Goal: Task Accomplishment & Management: Use online tool/utility

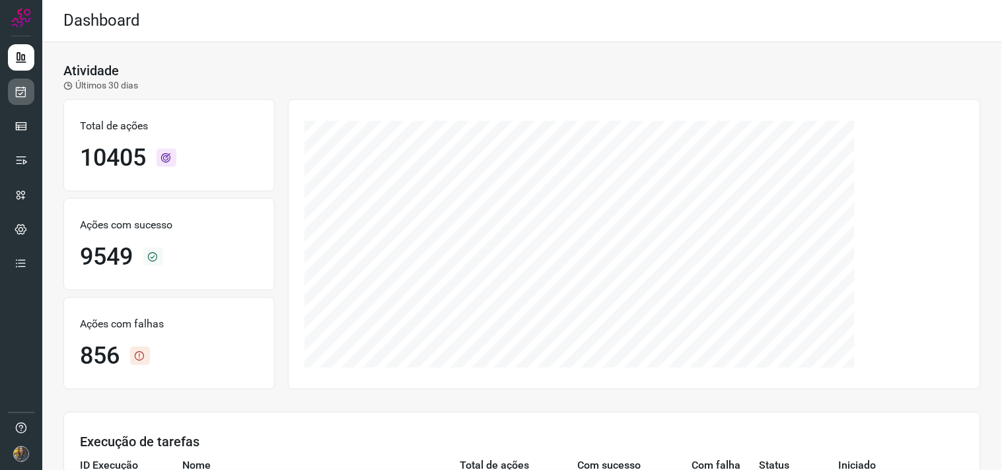
click at [22, 96] on icon at bounding box center [22, 91] width 14 height 13
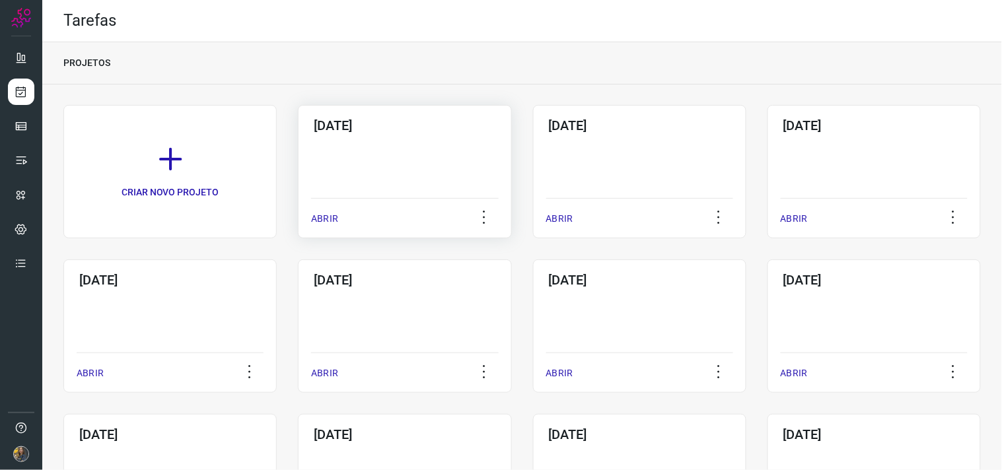
click at [346, 150] on div "06/10/2025 ABRIR" at bounding box center [404, 171] width 213 height 133
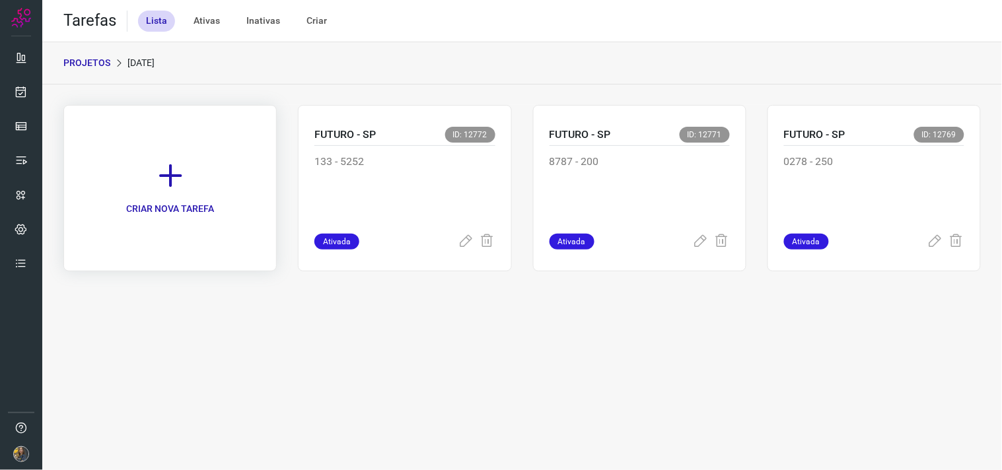
click at [181, 173] on icon at bounding box center [170, 175] width 29 height 29
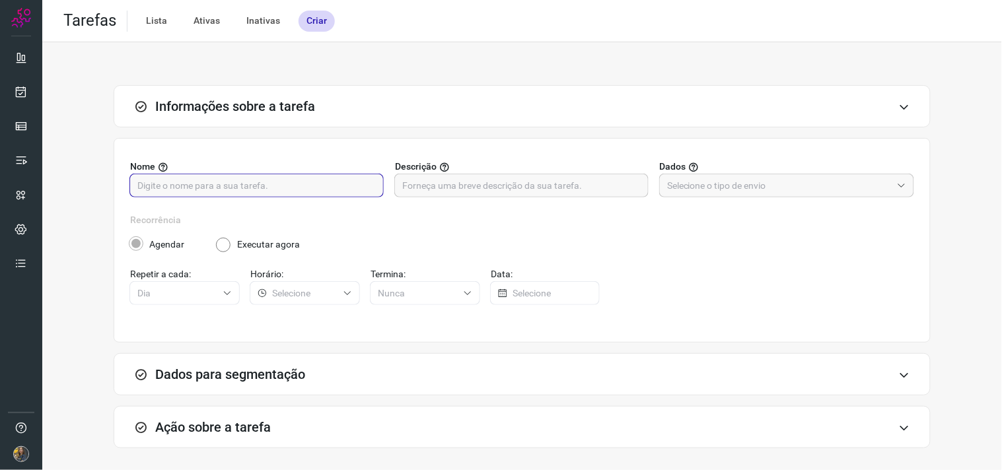
click at [275, 188] on input "text" at bounding box center [256, 185] width 238 height 22
type input "CASHCARD - SP"
drag, startPoint x: 491, startPoint y: 190, endPoint x: 683, endPoint y: 201, distance: 193.1
click at [491, 189] on input "text" at bounding box center [521, 185] width 238 height 22
drag, startPoint x: 586, startPoint y: 191, endPoint x: 599, endPoint y: 173, distance: 22.3
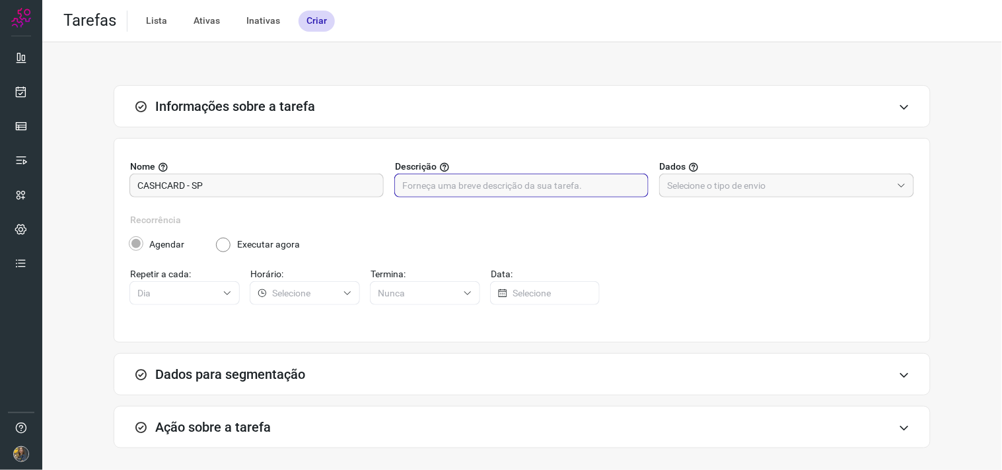
click at [586, 191] on input "text" at bounding box center [521, 185] width 238 height 22
type input "121 - 0278"
click at [716, 174] on input "text" at bounding box center [779, 185] width 225 height 22
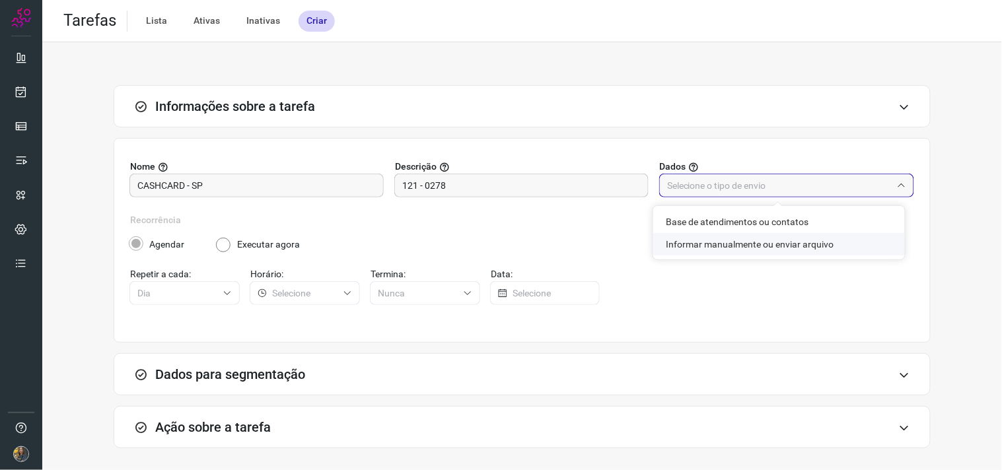
click at [697, 246] on li "Informar manualmente ou enviar arquivo" at bounding box center [779, 244] width 252 height 22
type input "Informar manualmente ou enviar arquivo"
radio input "false"
radio input "true"
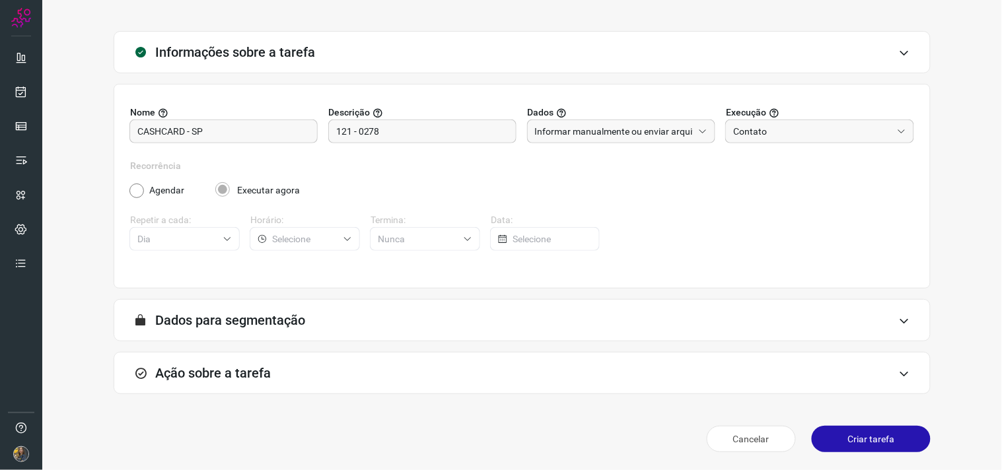
click at [489, 361] on div "Ação sobre a tarefa" at bounding box center [522, 373] width 817 height 42
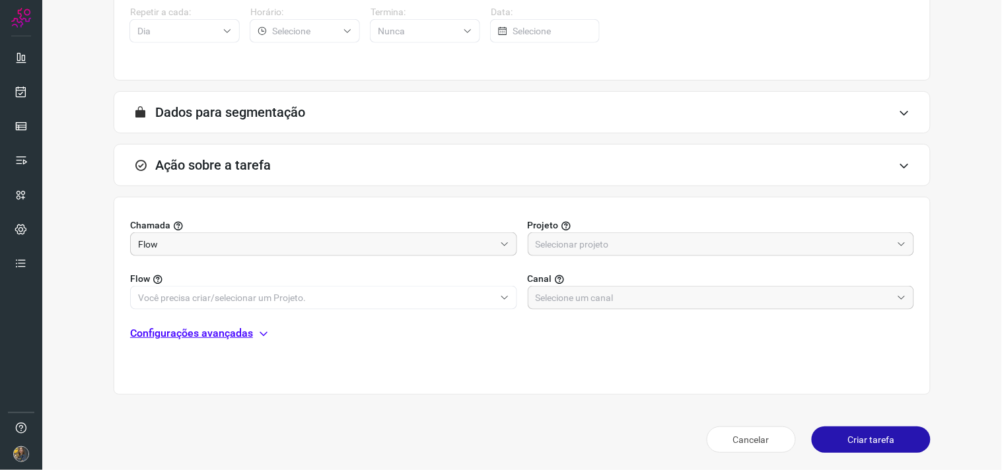
scroll to position [263, 0]
click at [659, 238] on input "text" at bounding box center [714, 243] width 357 height 22
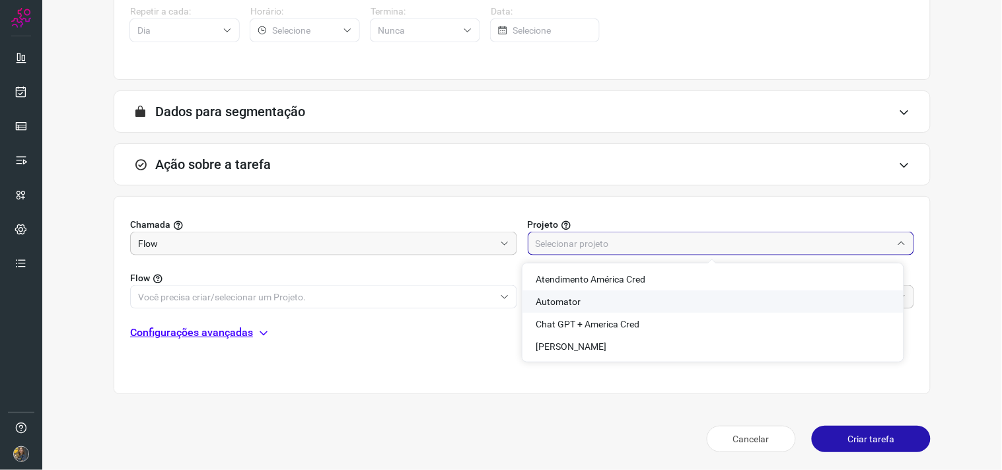
click at [551, 305] on span "Automator" at bounding box center [558, 301] width 45 height 11
type input "Automator"
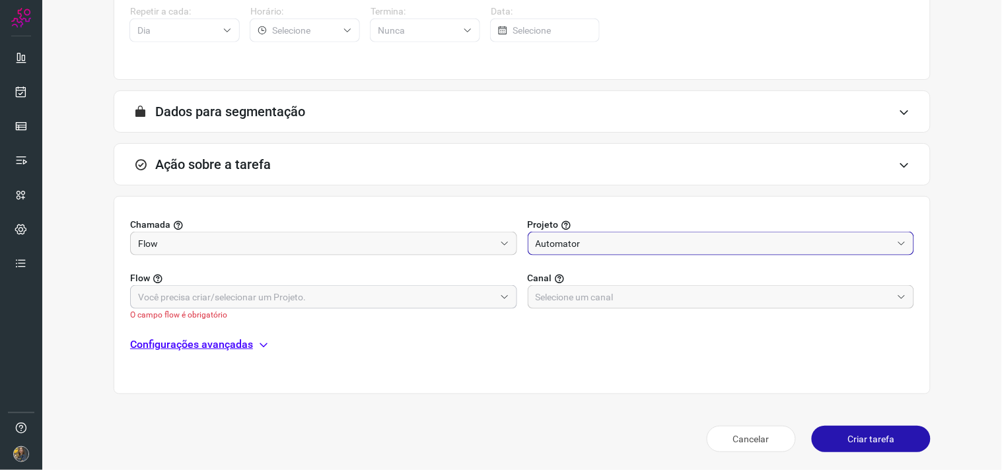
click at [431, 295] on input "text" at bounding box center [316, 297] width 357 height 22
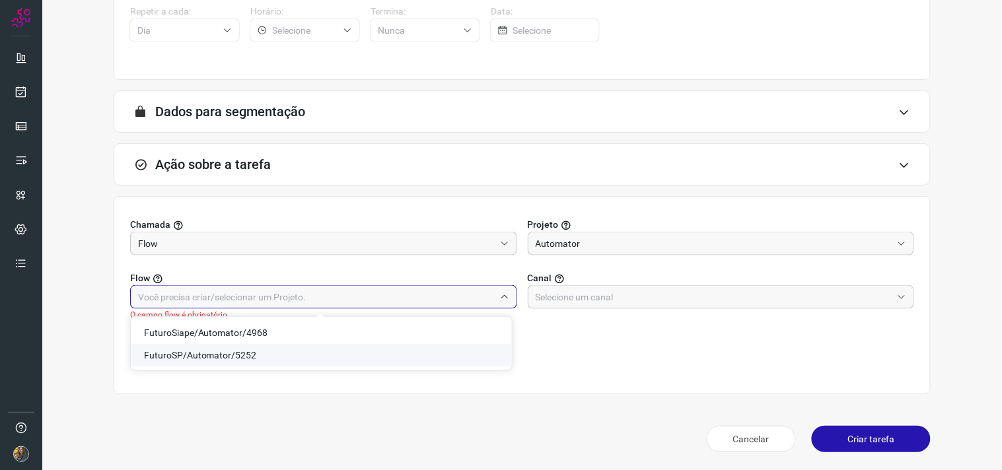
click at [219, 350] on span "FuturoSP/Automator/5252" at bounding box center [200, 355] width 113 height 11
type input "FuturoSP/Automator/5252"
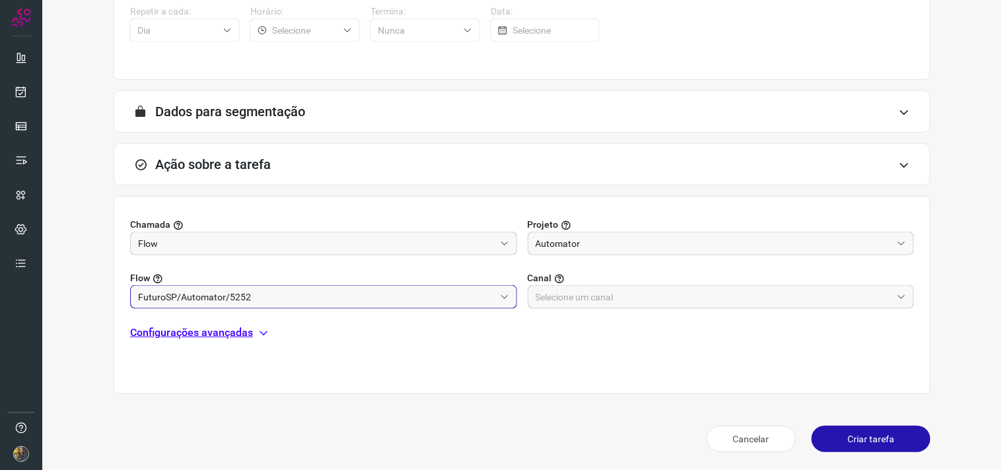
click at [265, 299] on input "FuturoSP/Automator/5252" at bounding box center [316, 297] width 357 height 22
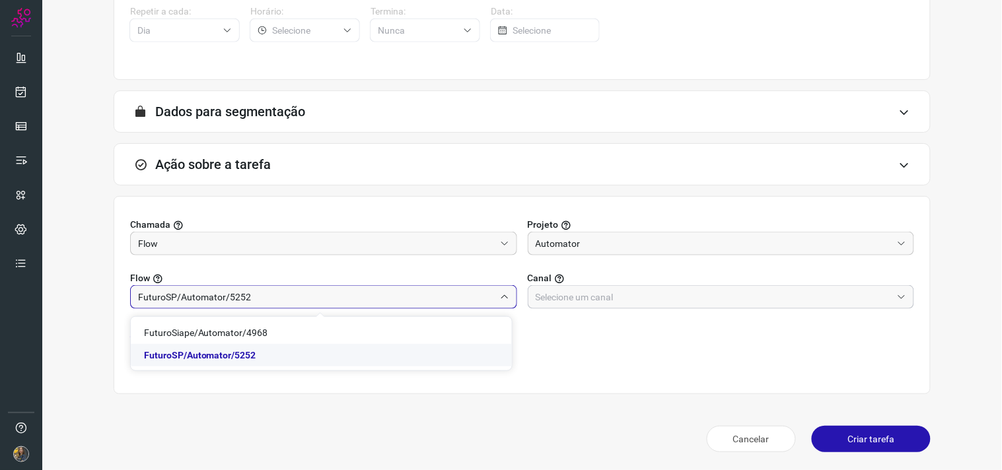
click at [665, 300] on input "text" at bounding box center [714, 297] width 357 height 22
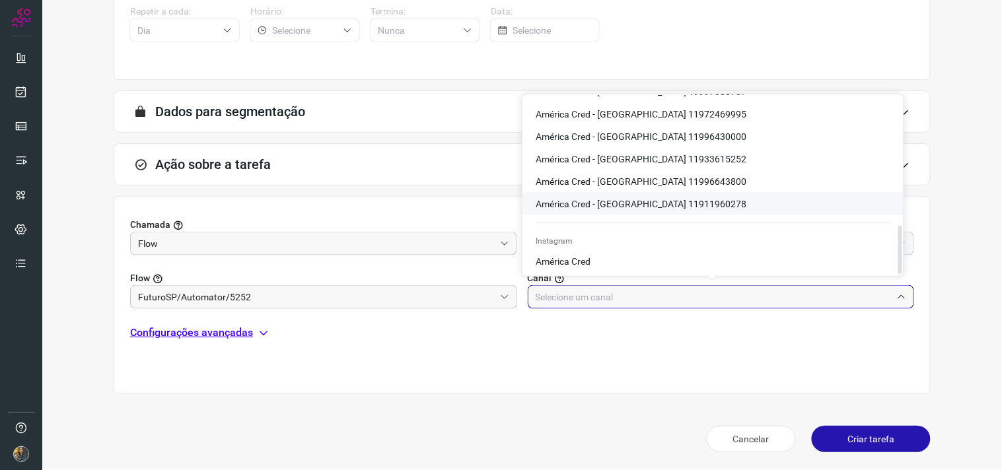
scroll to position [479, 0]
click at [711, 199] on li "América Cred - São Paulo 11911960278" at bounding box center [712, 203] width 381 height 22
type input "América Cred - São Paulo 11911960278"
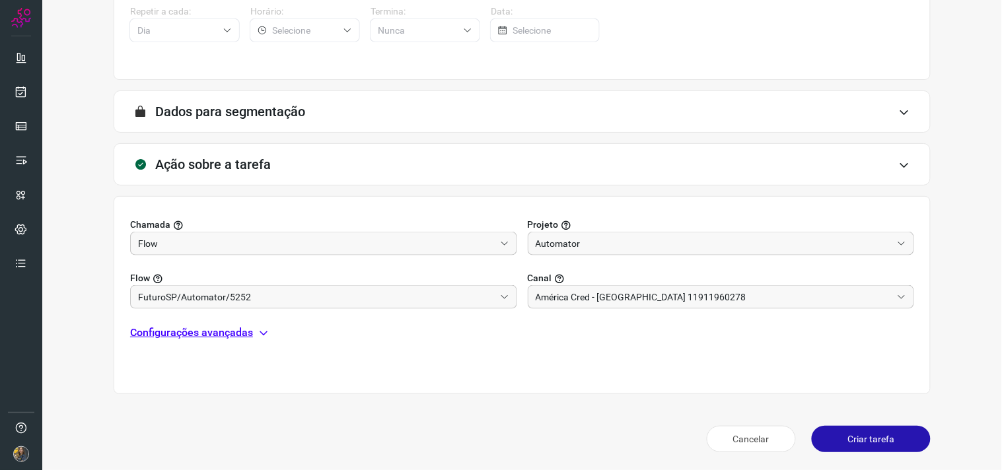
click at [245, 320] on div "Chamada Flow Projeto Automator Flow FuturoSP/Automator/5252 Canal América Cred …" at bounding box center [522, 295] width 817 height 198
click at [242, 333] on p "Configurações avançadas" at bounding box center [191, 333] width 123 height 16
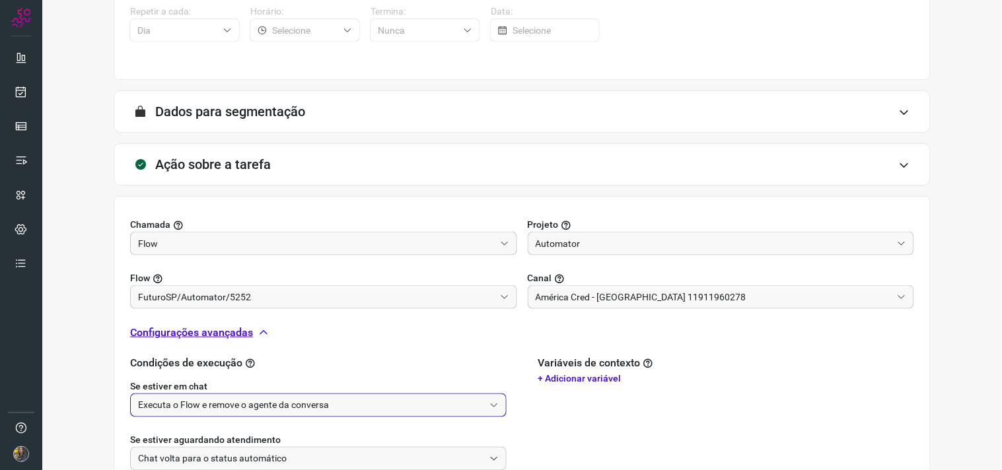
click at [273, 403] on input "Executa o Flow e remove o agente da conversa" at bounding box center [311, 405] width 346 height 22
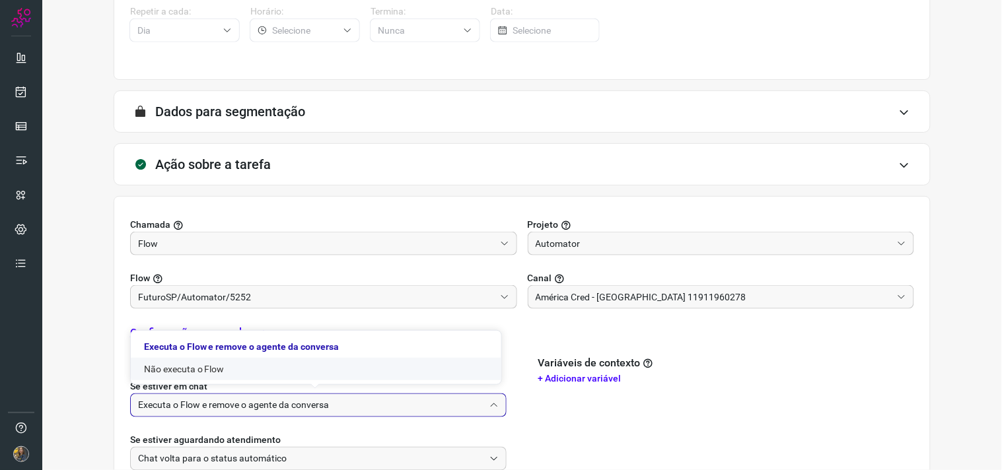
click at [263, 366] on li "Não executa o Flow" at bounding box center [316, 369] width 370 height 22
type input "Não executa o Flow"
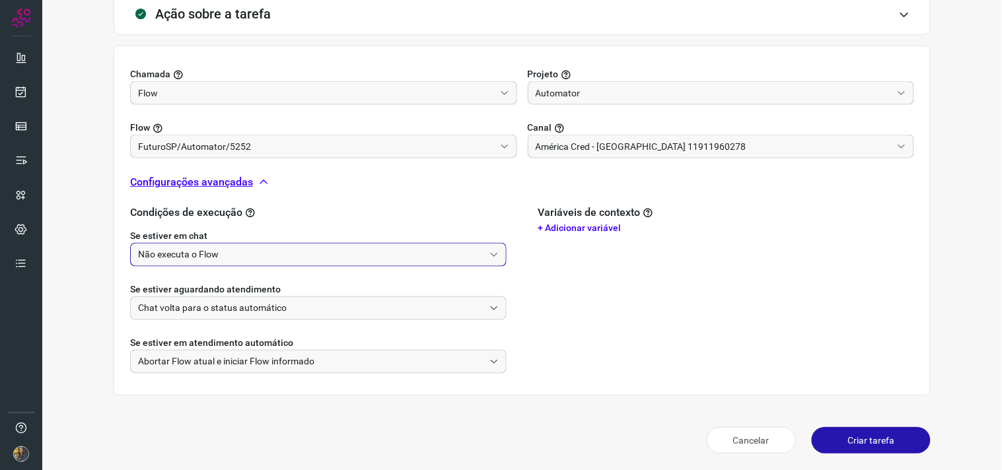
scroll to position [415, 0]
click at [877, 423] on button "Criar tarefa" at bounding box center [871, 439] width 119 height 26
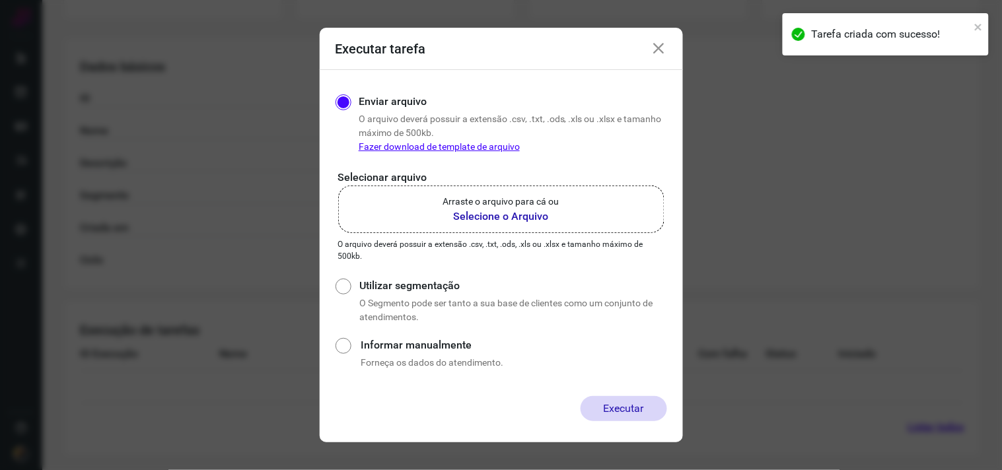
scroll to position [212, 0]
click at [536, 212] on b "Selecione o Arquivo" at bounding box center [501, 217] width 116 height 16
click at [0, 0] on input "Arraste o arquivo para cá ou Selecione o Arquivo" at bounding box center [0, 0] width 0 height 0
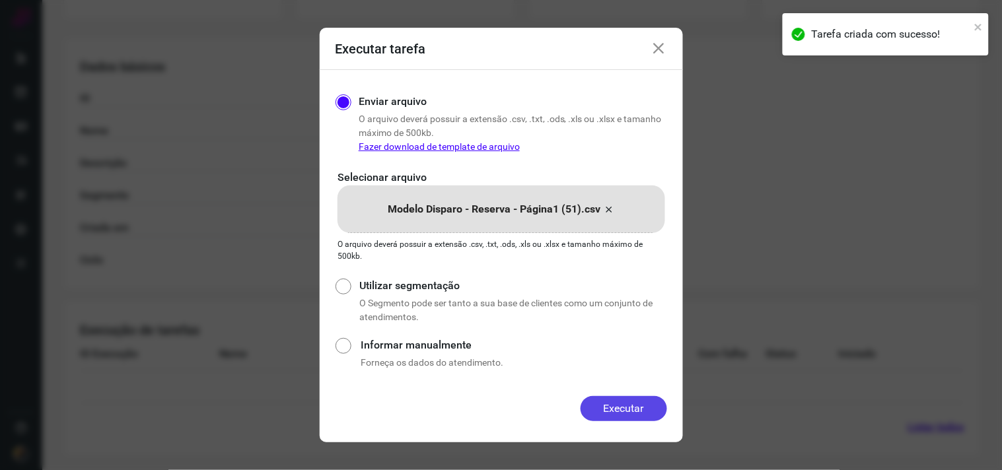
click at [618, 400] on button "Executar" at bounding box center [623, 408] width 86 height 25
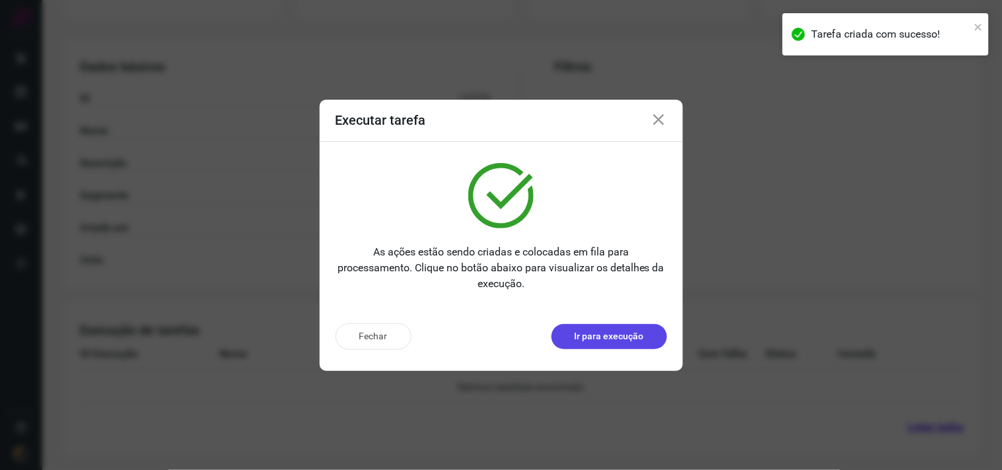
click at [591, 343] on p "Ir para execução" at bounding box center [608, 336] width 69 height 14
